Goal: Information Seeking & Learning: Learn about a topic

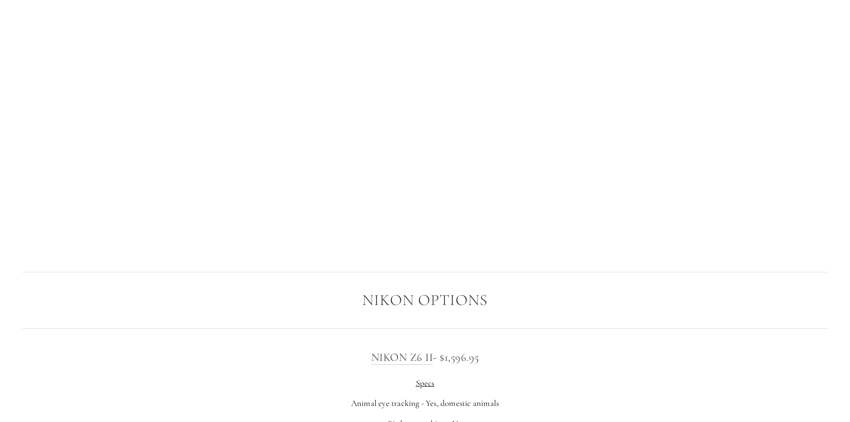
scroll to position [1518, 0]
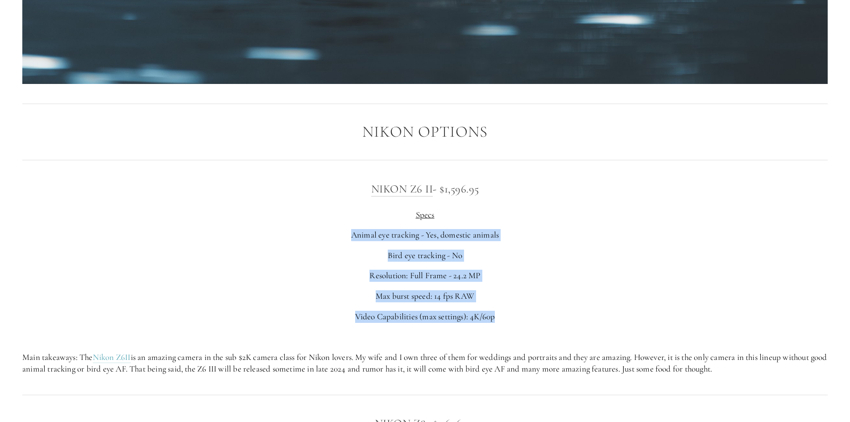
drag, startPoint x: 367, startPoint y: 235, endPoint x: 506, endPoint y: 313, distance: 159.5
click at [506, 313] on div "Nikon Z6 II - $1,596.95 Specs Animal eye tracking - Yes, domestic animals Bird …" at bounding box center [425, 277] width 806 height 195
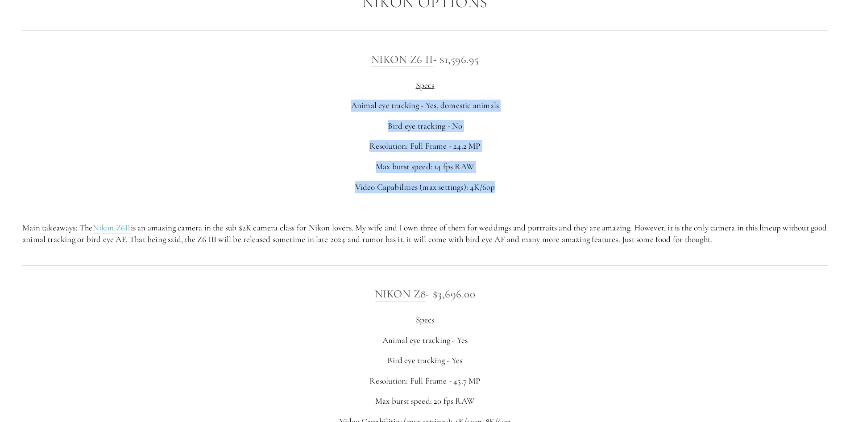
scroll to position [1652, 0]
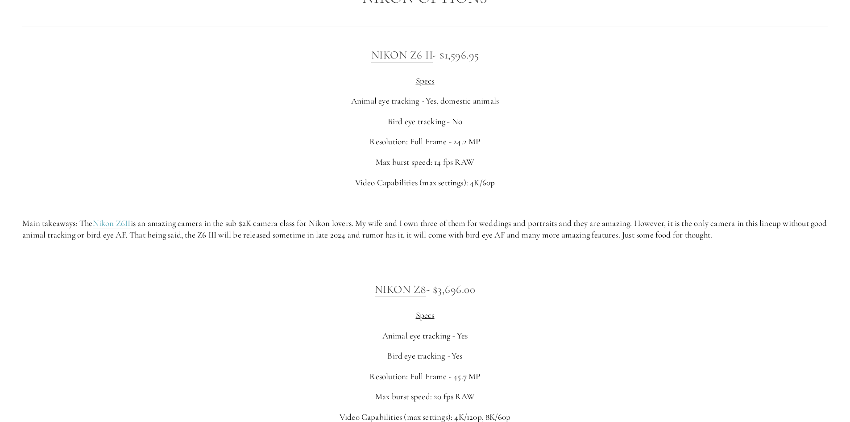
click at [58, 204] on p at bounding box center [425, 203] width 806 height 12
drag, startPoint x: 51, startPoint y: 218, endPoint x: 816, endPoint y: 232, distance: 765.3
click at [816, 232] on p "Main takeaways: The Nikon Z6II is an amazing camera in the sub $2K camera class…" at bounding box center [425, 229] width 806 height 24
click at [799, 242] on div "Nikon Z6 II - $1,596.95 Specs Animal eye tracking - Yes, domestic animals Bird …" at bounding box center [425, 143] width 821 height 210
click at [144, 171] on div "Nikon Z6 II - $1,596.95 Specs Animal eye tracking - Yes, domestic animals Bird …" at bounding box center [425, 143] width 806 height 195
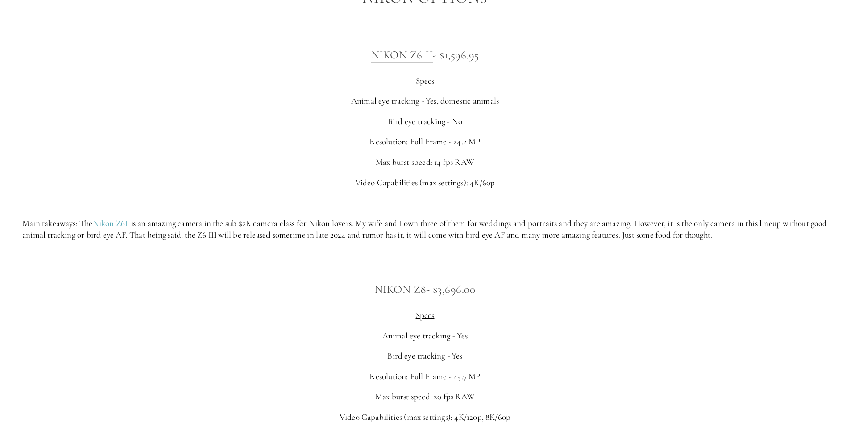
drag, startPoint x: 141, startPoint y: 237, endPoint x: 801, endPoint y: 242, distance: 659.8
click at [801, 242] on div "Nikon Z6 II - $1,596.95 Specs Animal eye tracking - Yes, domestic animals Bird …" at bounding box center [425, 143] width 821 height 210
click at [789, 246] on div "Nikon Z6 II - $1,596.95 Specs Animal eye tracking - Yes, domestic animals Bird …" at bounding box center [425, 143] width 821 height 210
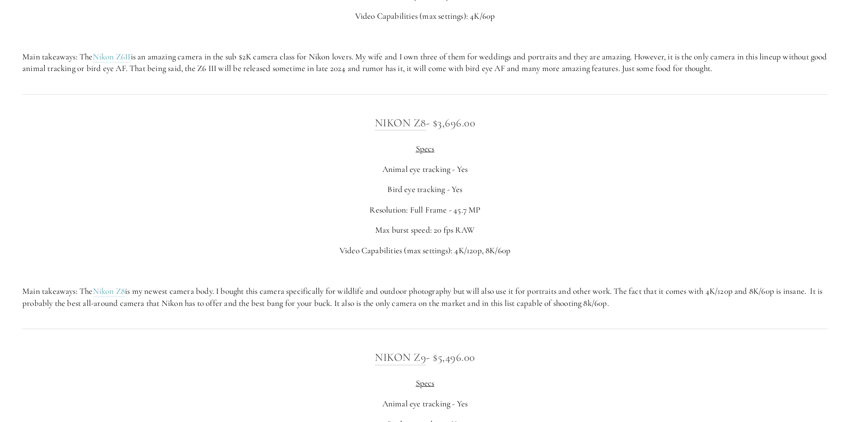
scroll to position [1875, 0]
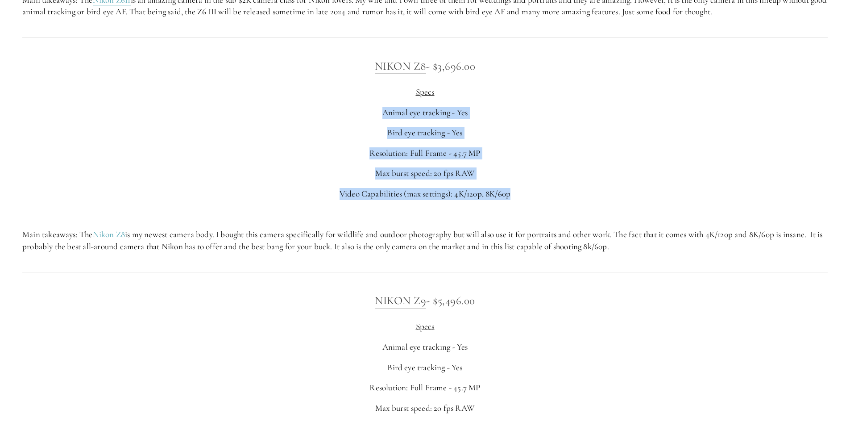
drag, startPoint x: 400, startPoint y: 118, endPoint x: 527, endPoint y: 200, distance: 151.2
click at [527, 200] on div "Nikon Z8 - $3,696.00 Specs Animal eye tracking - Yes Bird eye tracking - Yes Re…" at bounding box center [425, 154] width 806 height 195
click at [162, 209] on p at bounding box center [425, 214] width 806 height 12
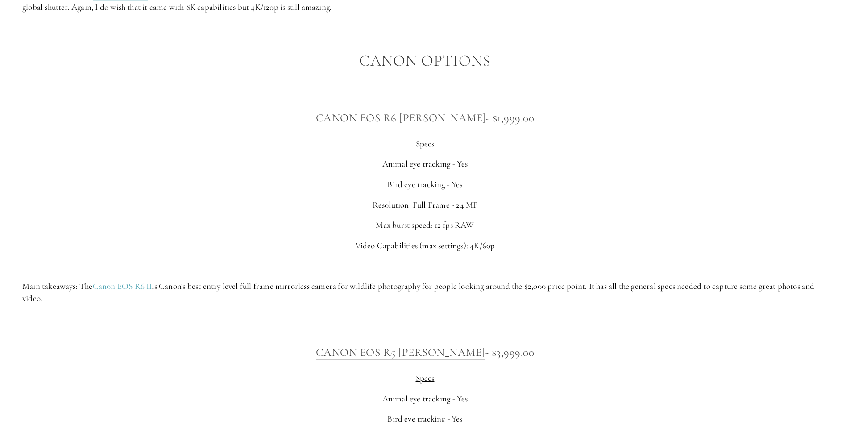
scroll to position [3125, 0]
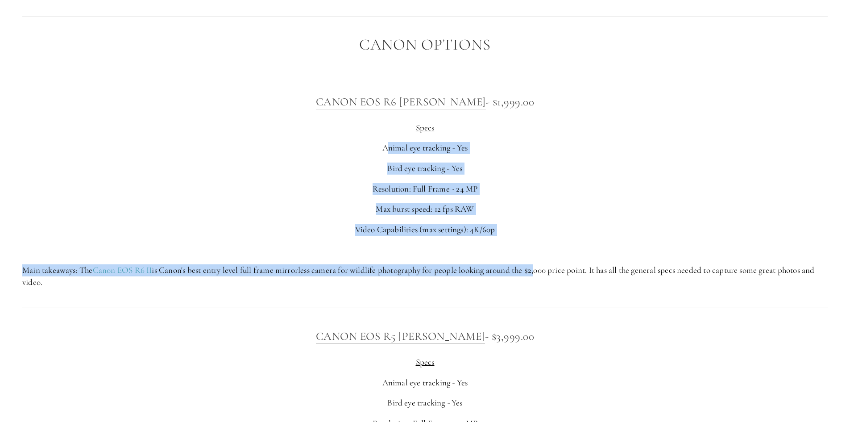
drag, startPoint x: 387, startPoint y: 150, endPoint x: 539, endPoint y: 264, distance: 190.0
click at [539, 264] on div "Canon EOS R6 [PERSON_NAME] - $1,999.00 Specs Animal eye tracking - Yes Bird eye…" at bounding box center [425, 190] width 806 height 195
click at [195, 179] on div "Canon EOS R6 [PERSON_NAME] - $1,999.00 Specs Animal eye tracking - Yes Bird eye…" at bounding box center [425, 190] width 806 height 195
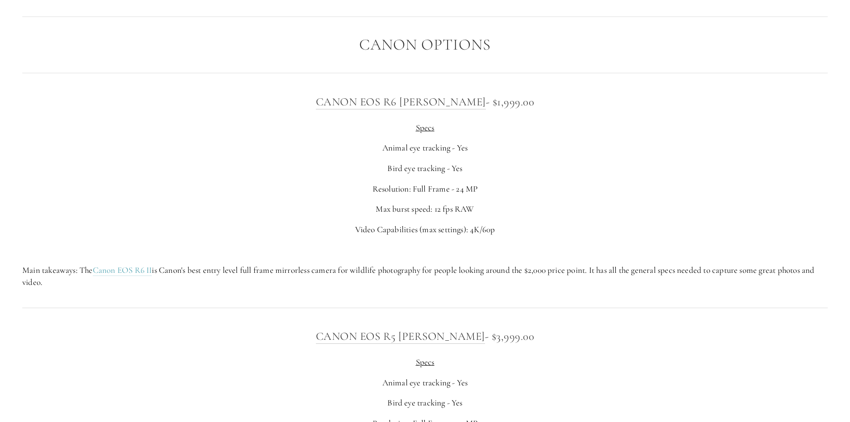
drag, startPoint x: 251, startPoint y: 278, endPoint x: 370, endPoint y: 278, distance: 119.2
click at [370, 278] on p "Main takeaways: The Canon EOS R6 II is Canon's best entry level full frame mirr…" at bounding box center [425, 276] width 806 height 24
click at [377, 289] on div "Canon EOS R6 [PERSON_NAME] - $1,999.00 Specs Animal eye tracking - Yes Bird eye…" at bounding box center [425, 190] width 821 height 210
drag, startPoint x: 370, startPoint y: 266, endPoint x: 559, endPoint y: 286, distance: 190.8
click at [559, 286] on p "Main takeaways: The Canon EOS R6 II is Canon's best entry level full frame mirr…" at bounding box center [425, 276] width 806 height 24
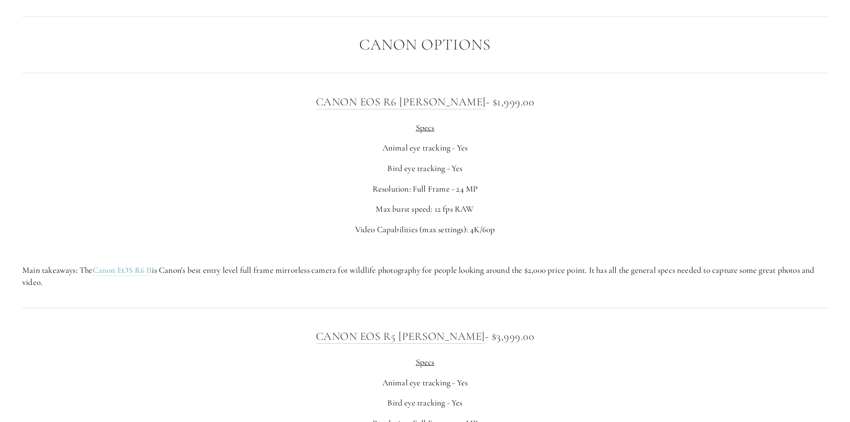
click at [559, 286] on p "Main takeaways: The Canon EOS R6 II is Canon's best entry level full frame mirr…" at bounding box center [425, 276] width 806 height 24
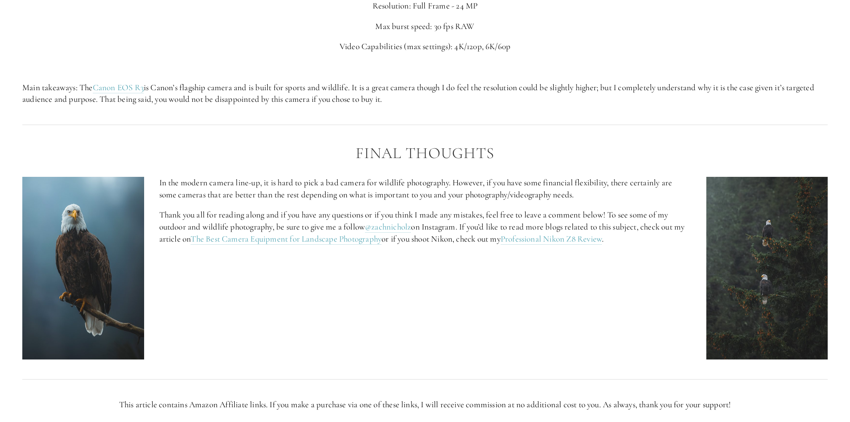
scroll to position [3795, 0]
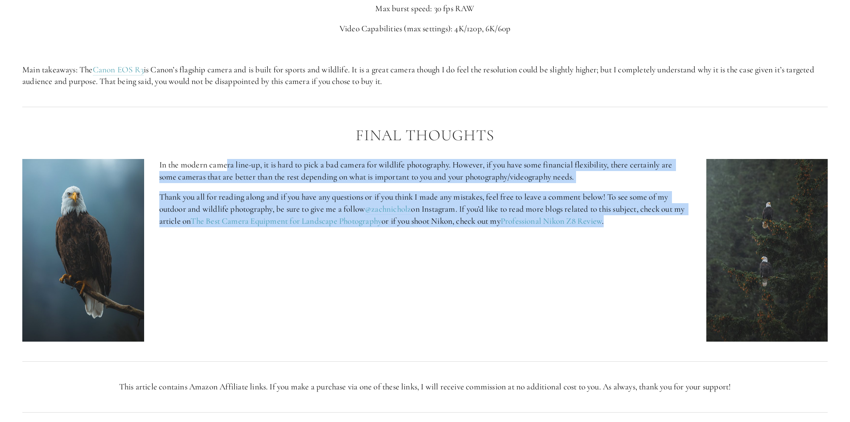
drag, startPoint x: 265, startPoint y: 171, endPoint x: 663, endPoint y: 243, distance: 405.1
click at [663, 243] on div "In the modern camera line-up, it is hard to pick a bad camera for wildlife phot…" at bounding box center [425, 250] width 821 height 198
click at [597, 302] on div "In the modern camera line-up, it is hard to pick a bad camera for wildlife phot…" at bounding box center [425, 250] width 821 height 198
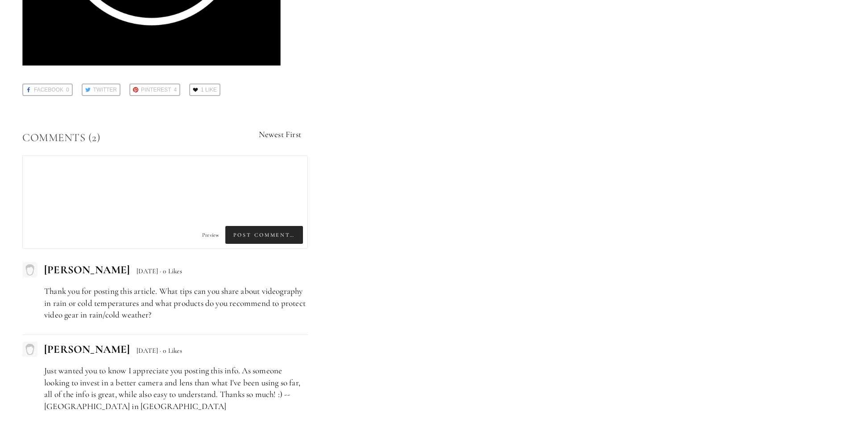
scroll to position [4596, 0]
